Goal: Task Accomplishment & Management: Manage account settings

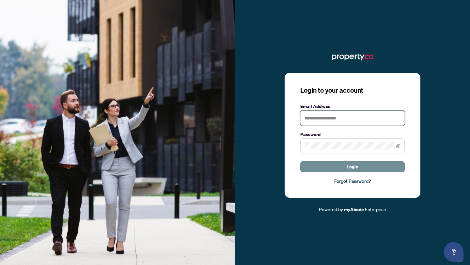
type input "**********"
click at [335, 170] on button "Login" at bounding box center [352, 166] width 104 height 11
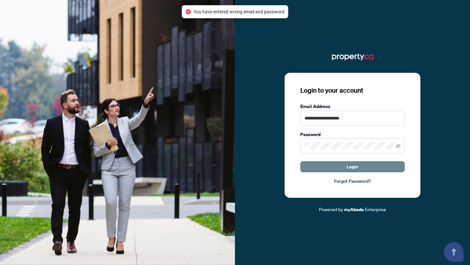
click at [340, 168] on button "Login" at bounding box center [352, 166] width 104 height 11
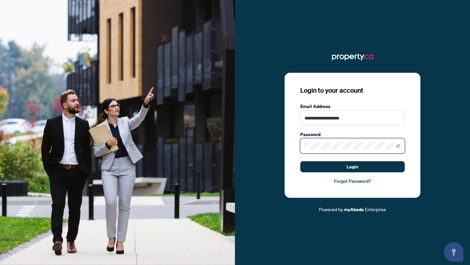
click at [300, 161] on button "Login" at bounding box center [352, 166] width 104 height 11
